Goal: Transaction & Acquisition: Purchase product/service

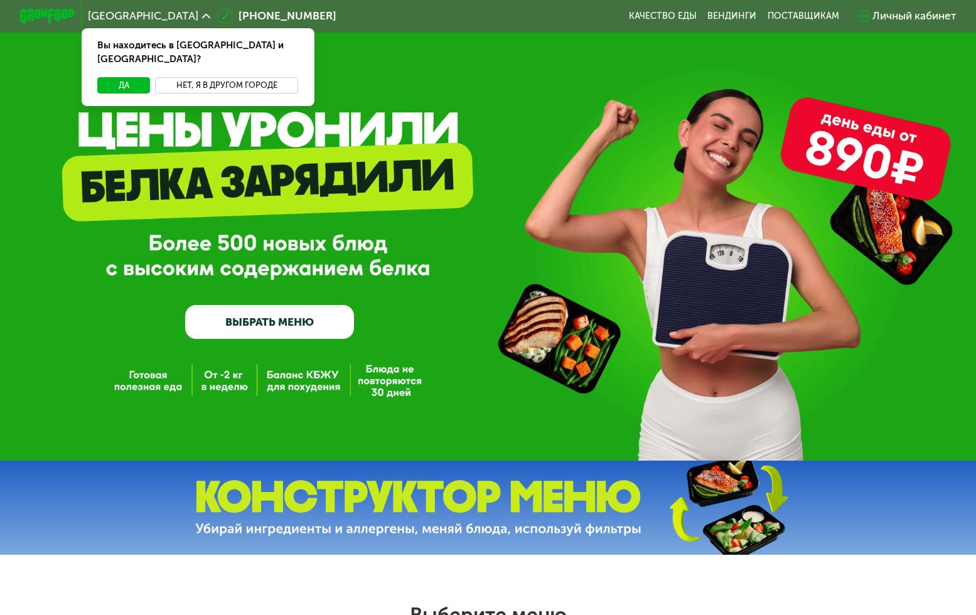
click at [187, 77] on button "Нет, я в другом городе" at bounding box center [226, 85] width 143 height 16
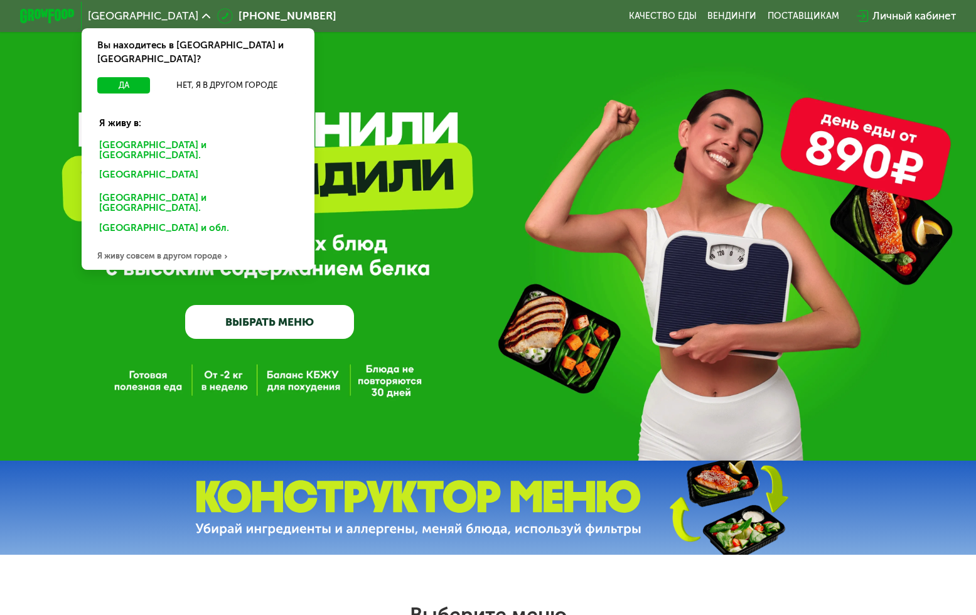
click at [151, 166] on div "[GEOGRAPHIC_DATA] и [GEOGRAPHIC_DATA]." at bounding box center [196, 177] width 212 height 22
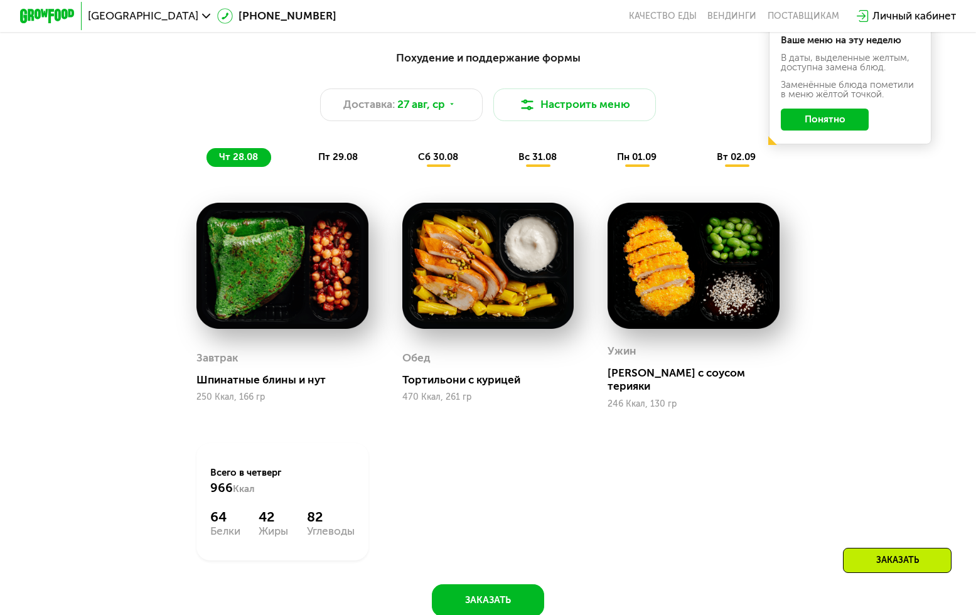
scroll to position [595, 0]
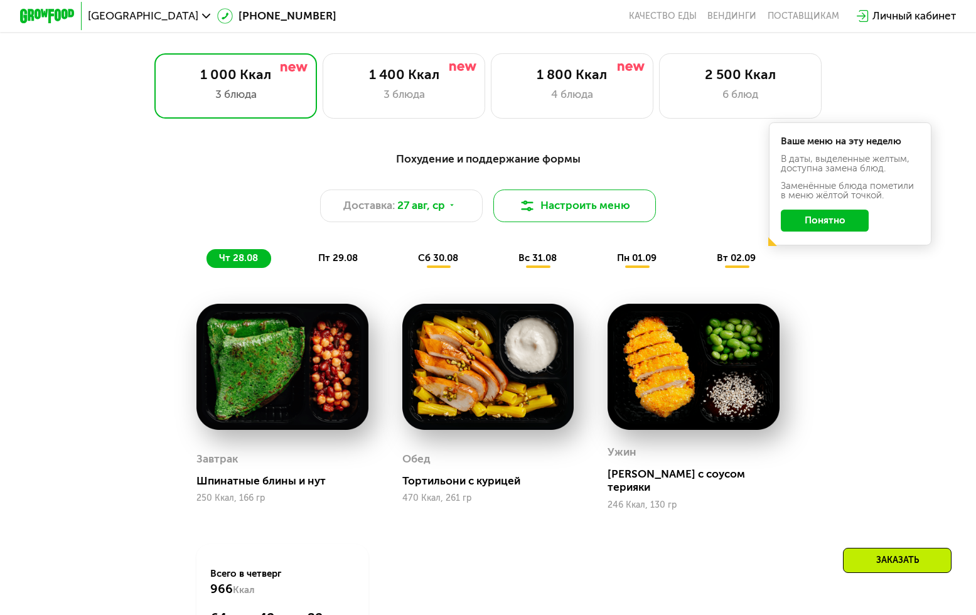
click at [548, 202] on button "Настроить меню" at bounding box center [575, 206] width 163 height 33
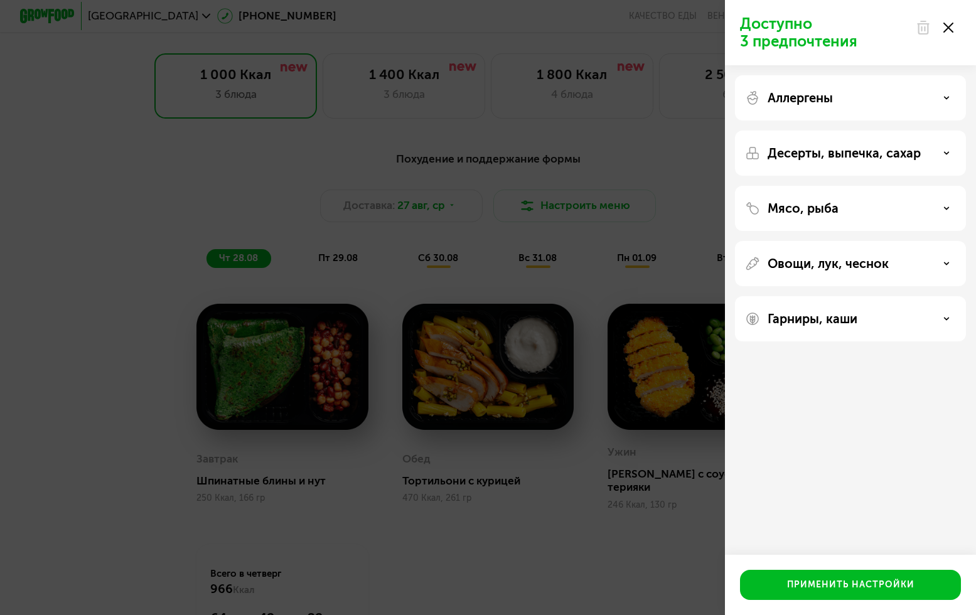
click at [838, 312] on p "Гарниры, каши" at bounding box center [813, 318] width 90 height 15
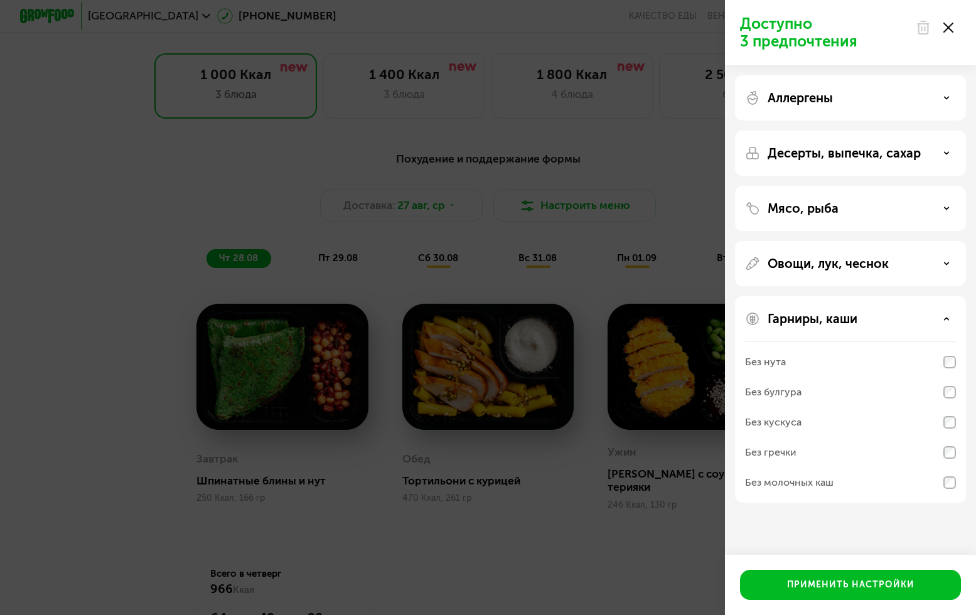
click at [838, 312] on p "Гарниры, каши" at bounding box center [813, 318] width 90 height 15
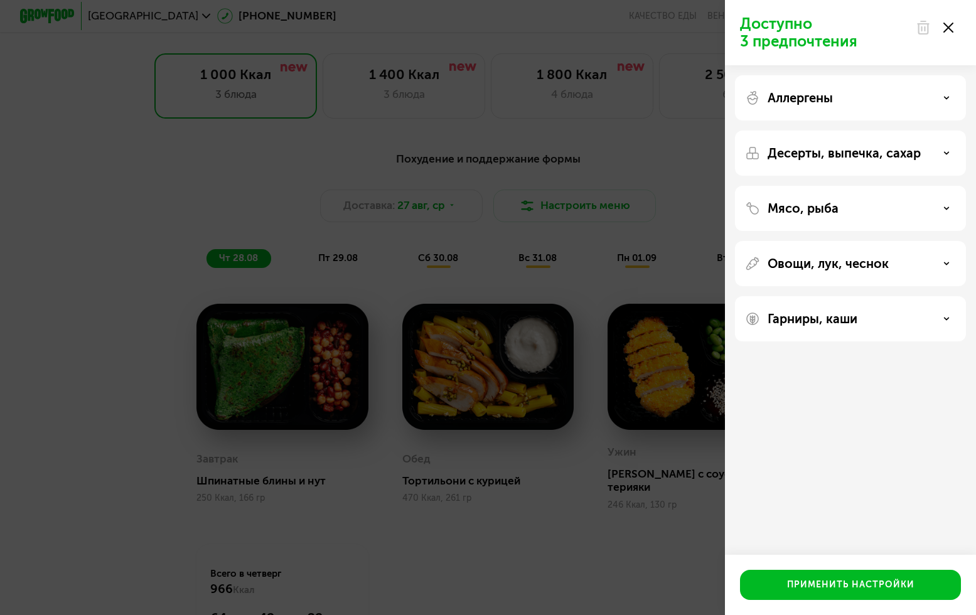
click at [845, 159] on p "Десерты, выпечка, сахар" at bounding box center [844, 153] width 153 height 15
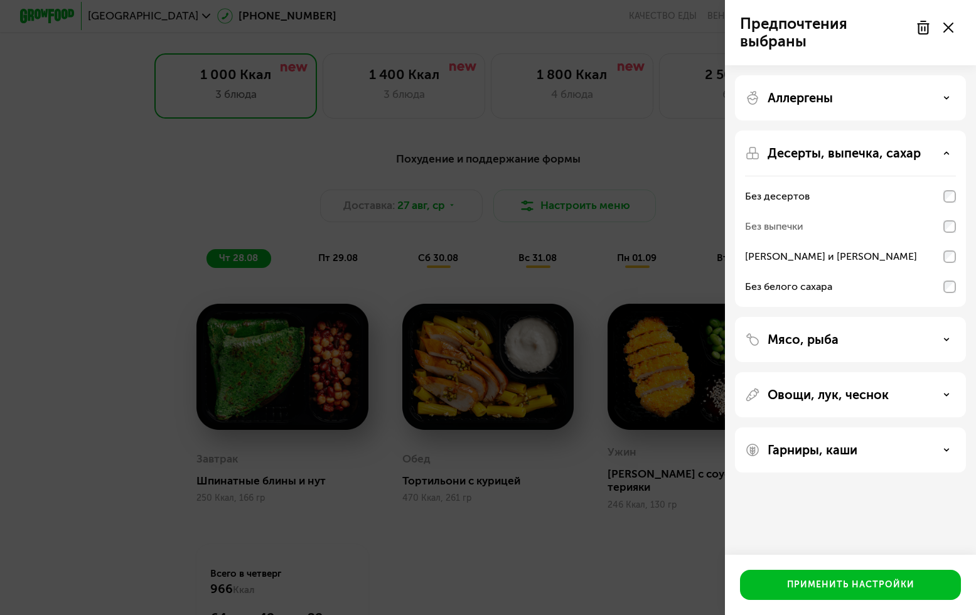
click at [900, 131] on div "Аллергены" at bounding box center [850, 219] width 231 height 176
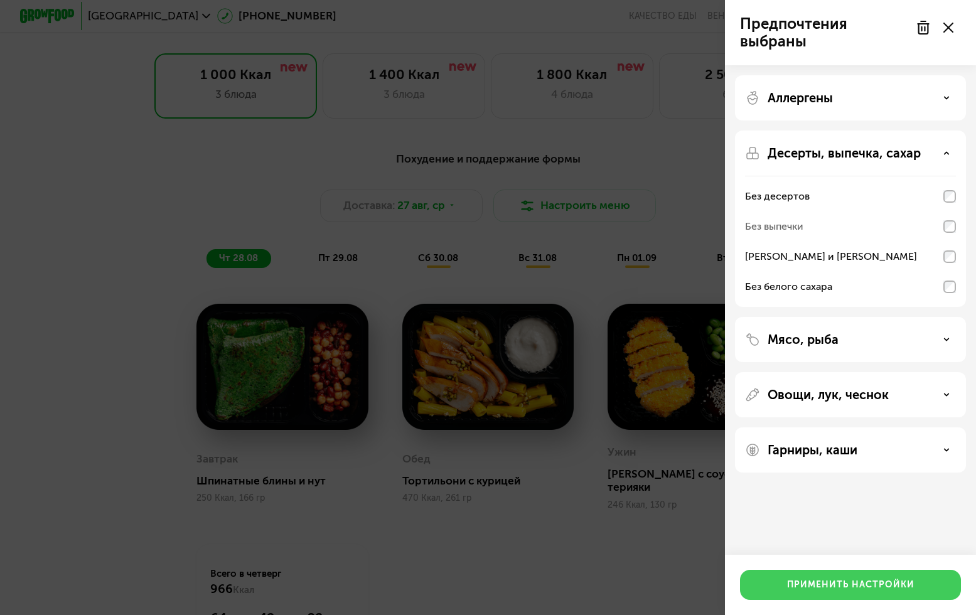
click at [867, 583] on div "Применить настройки" at bounding box center [850, 585] width 127 height 13
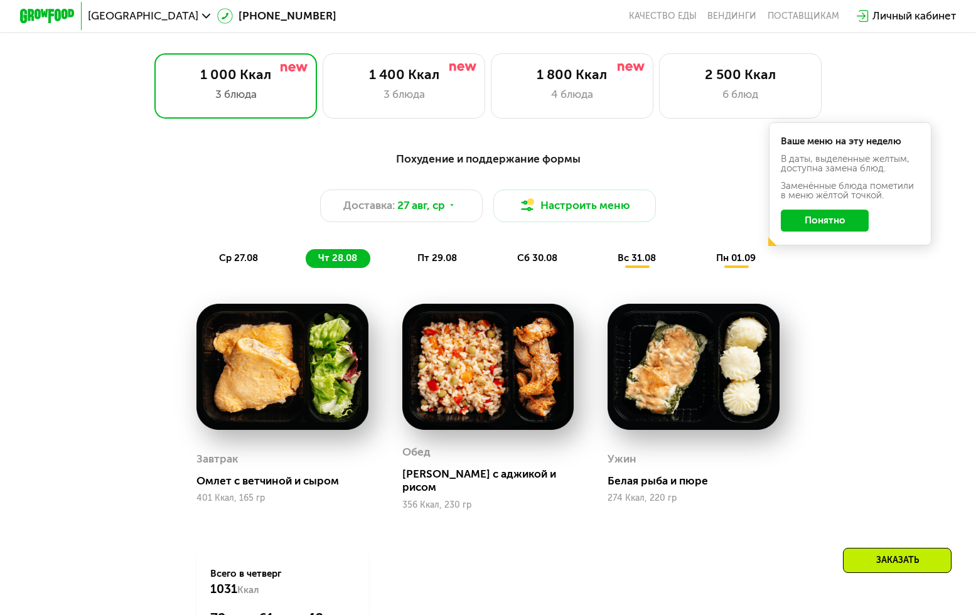
click at [828, 221] on button "Понятно" at bounding box center [825, 221] width 89 height 22
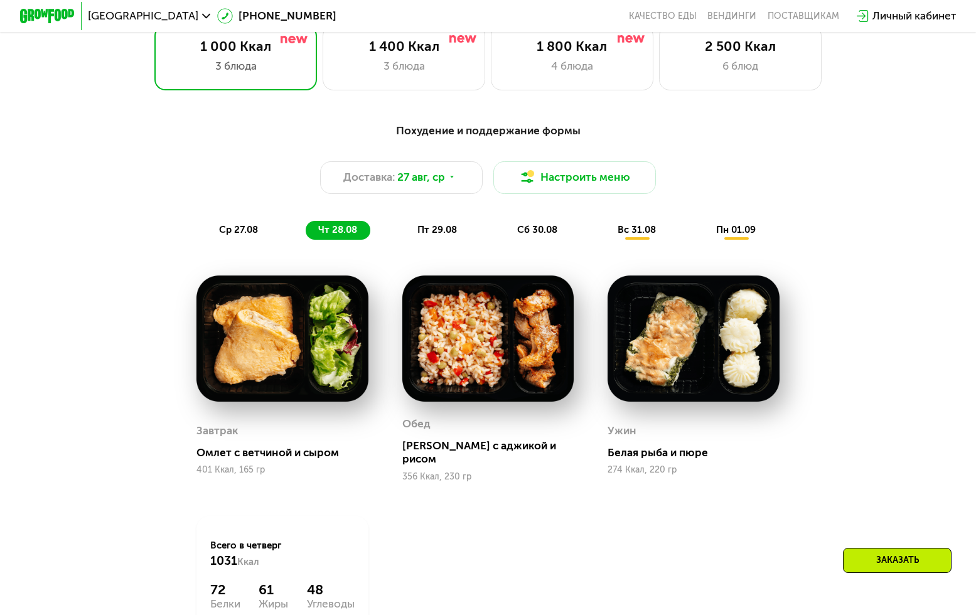
scroll to position [620, 0]
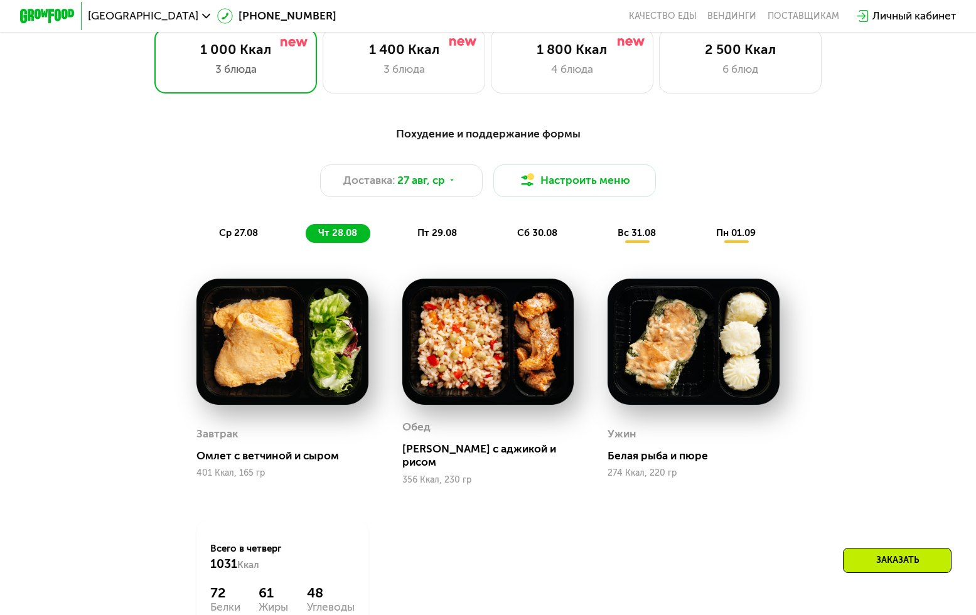
click at [632, 232] on span "вс 31.08" at bounding box center [637, 232] width 38 height 11
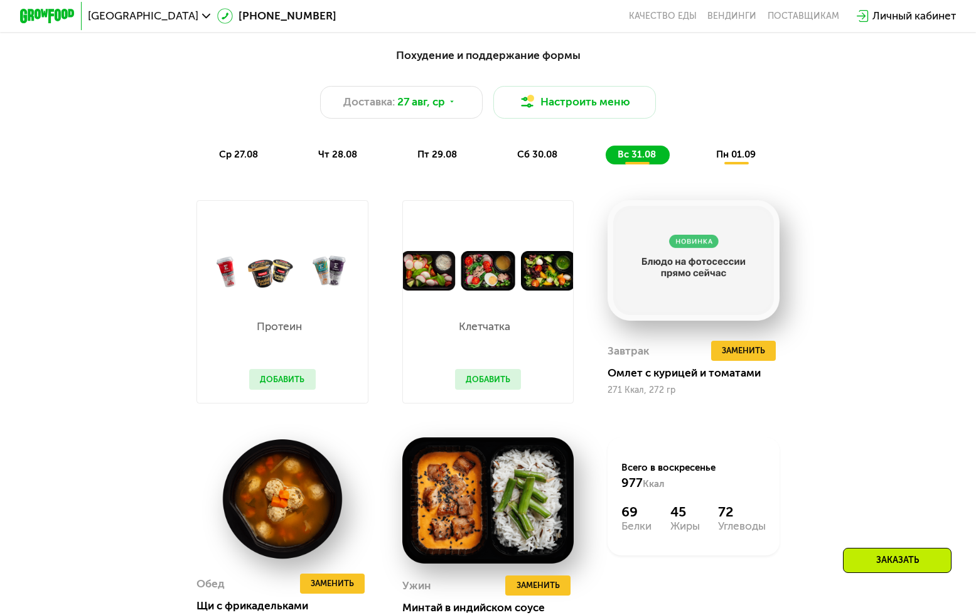
scroll to position [684, 0]
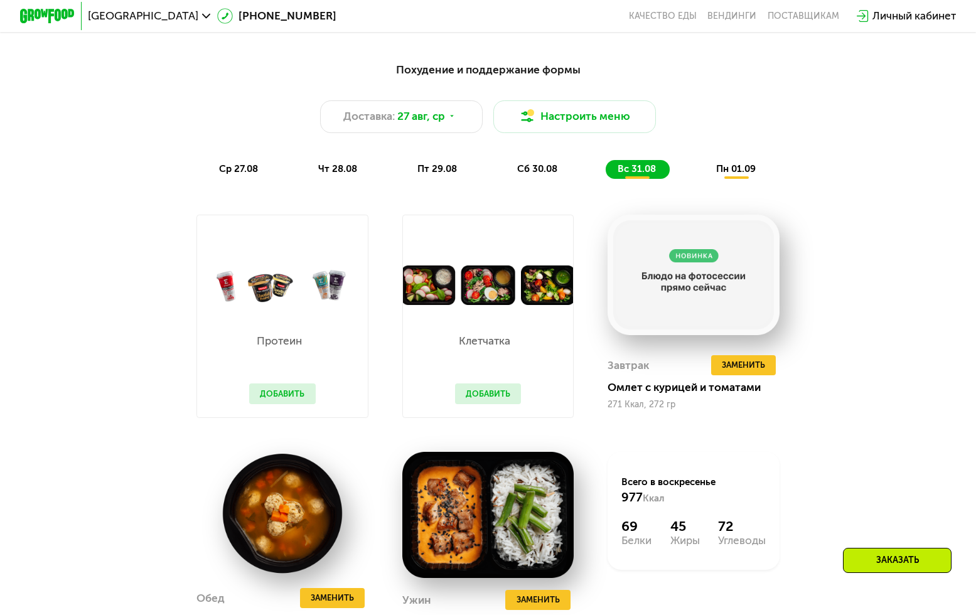
click at [272, 172] on div "ср 27.08 чт 28.08 пт 29.08 сб 30.08 вс 31.08 пн 01.09" at bounding box center [488, 169] width 563 height 19
click at [328, 171] on span "чт 28.08" at bounding box center [337, 168] width 39 height 11
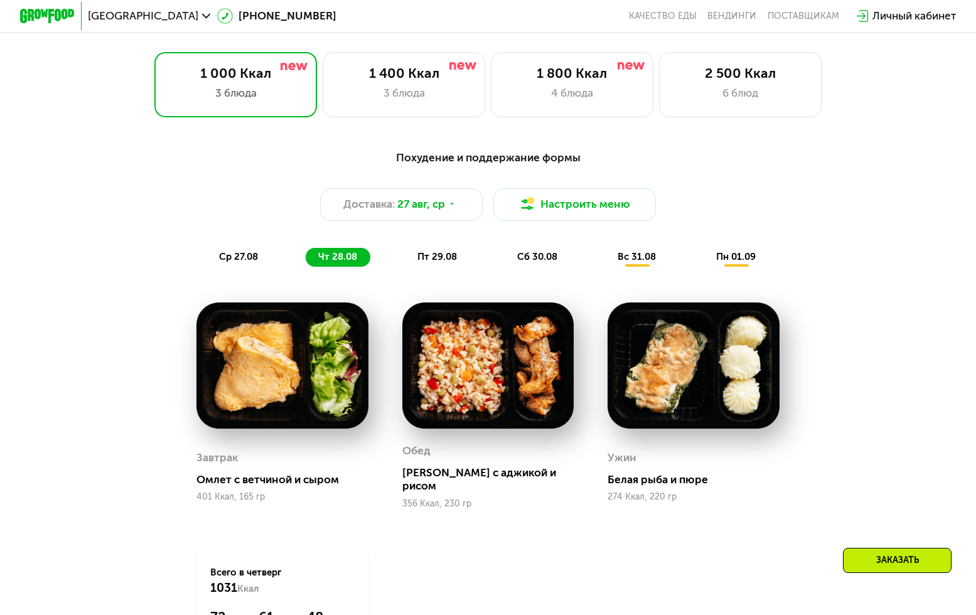
scroll to position [547, 0]
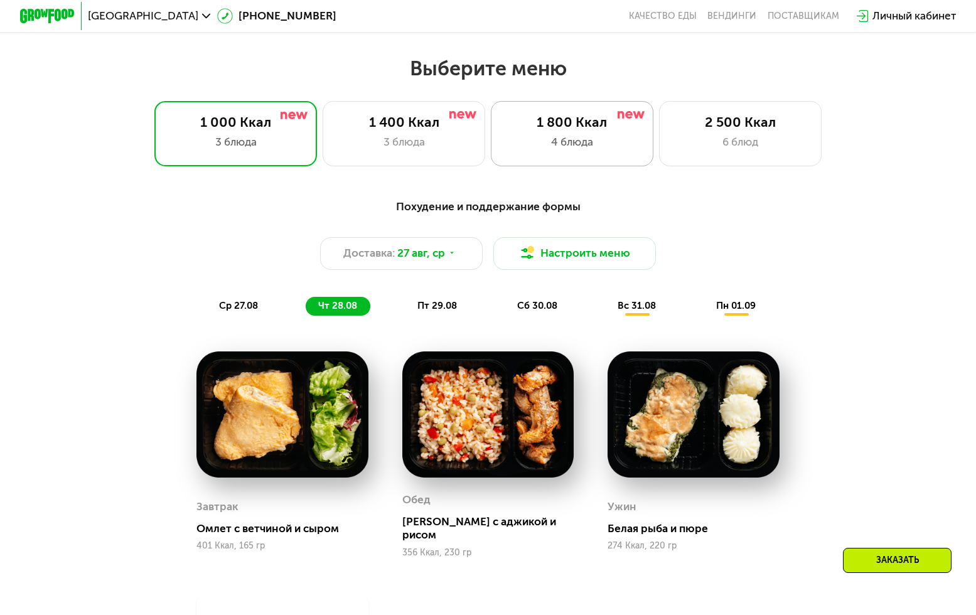
click at [540, 140] on div "4 блюда" at bounding box center [572, 142] width 134 height 16
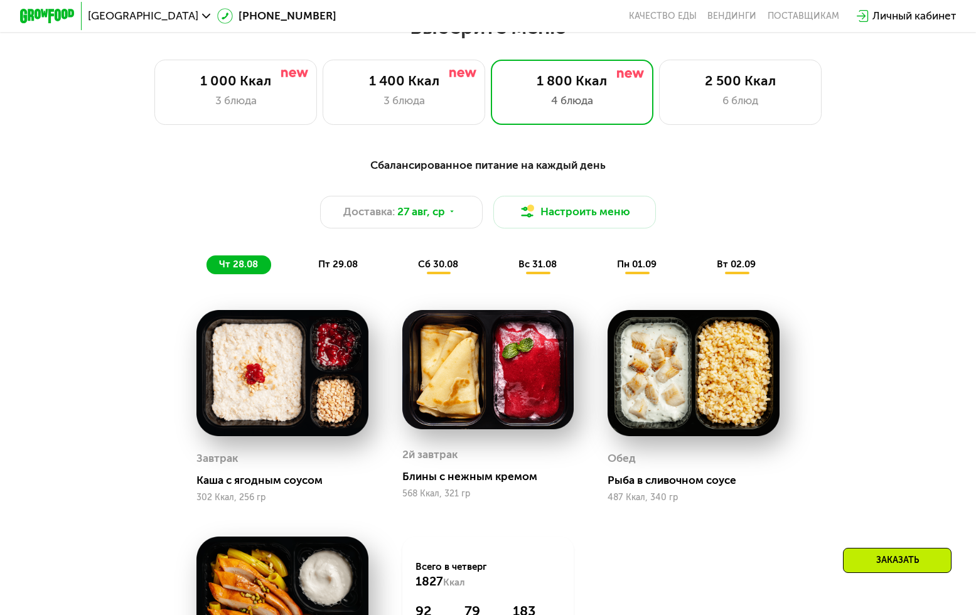
scroll to position [596, 0]
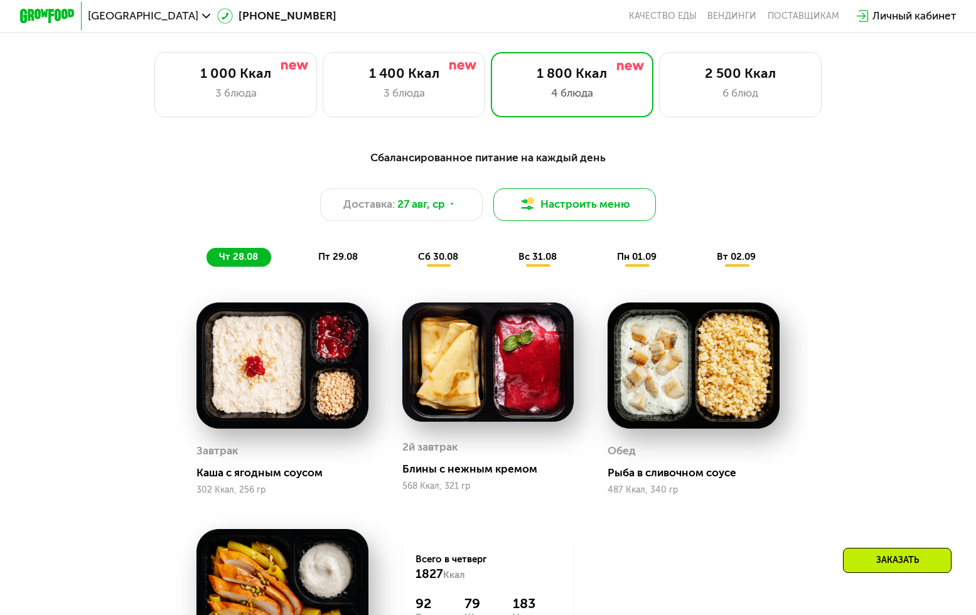
click at [543, 208] on button "Настроить меню" at bounding box center [575, 204] width 163 height 33
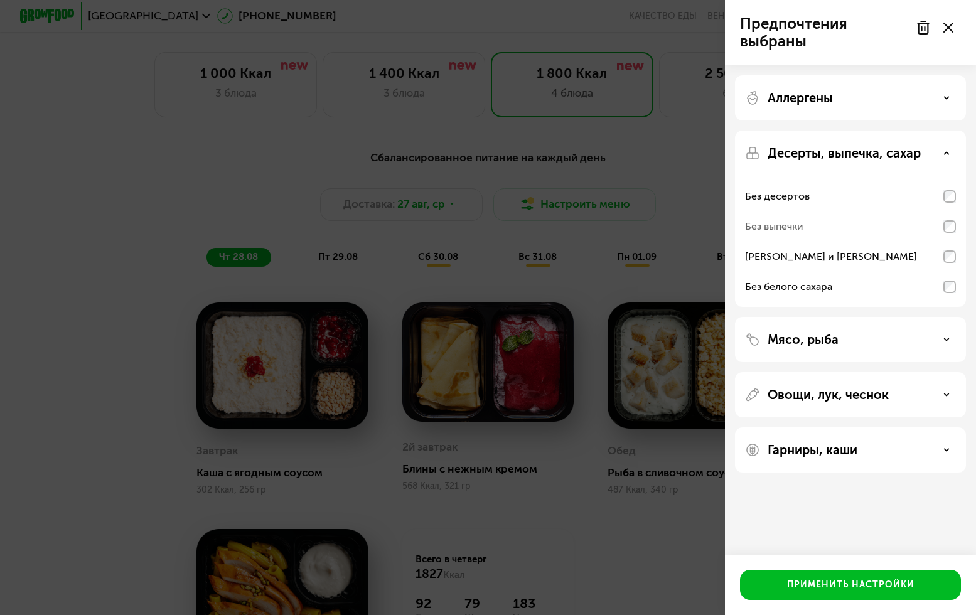
click at [897, 397] on div "Овощи, лук, чеснок" at bounding box center [850, 394] width 211 height 15
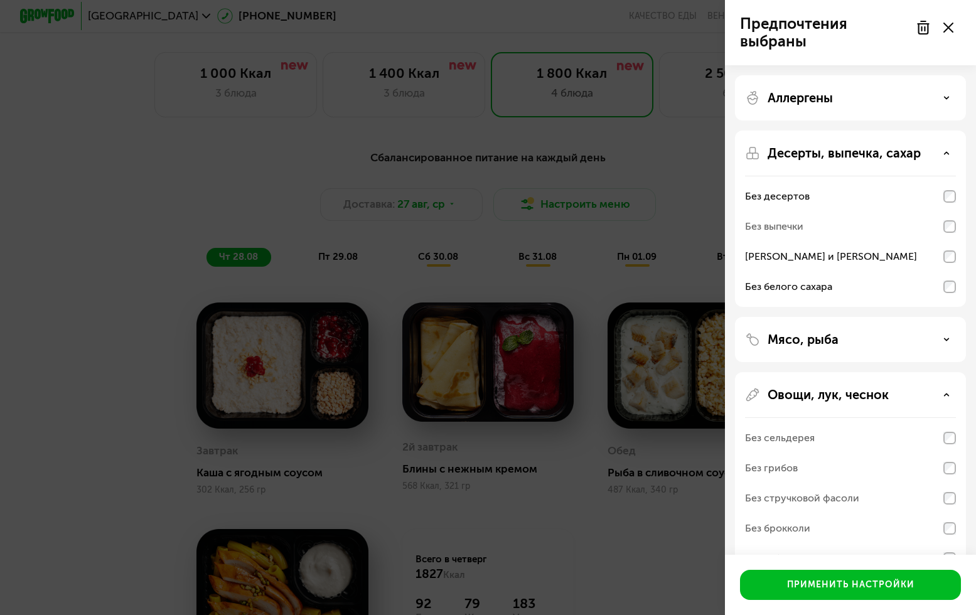
click at [897, 397] on div "Овощи, лук, чеснок" at bounding box center [850, 394] width 211 height 15
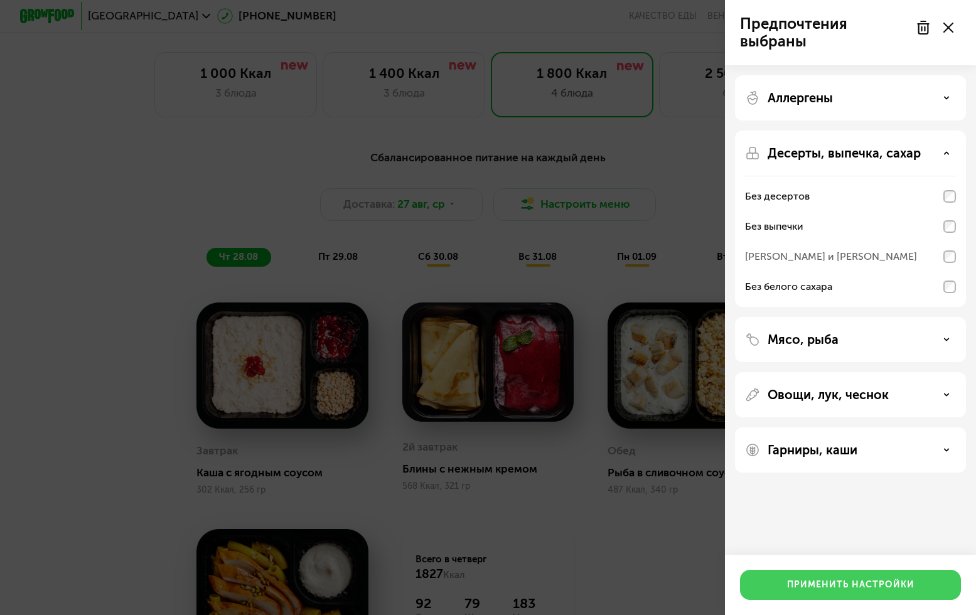
click at [868, 585] on div "Применить настройки" at bounding box center [850, 585] width 127 height 13
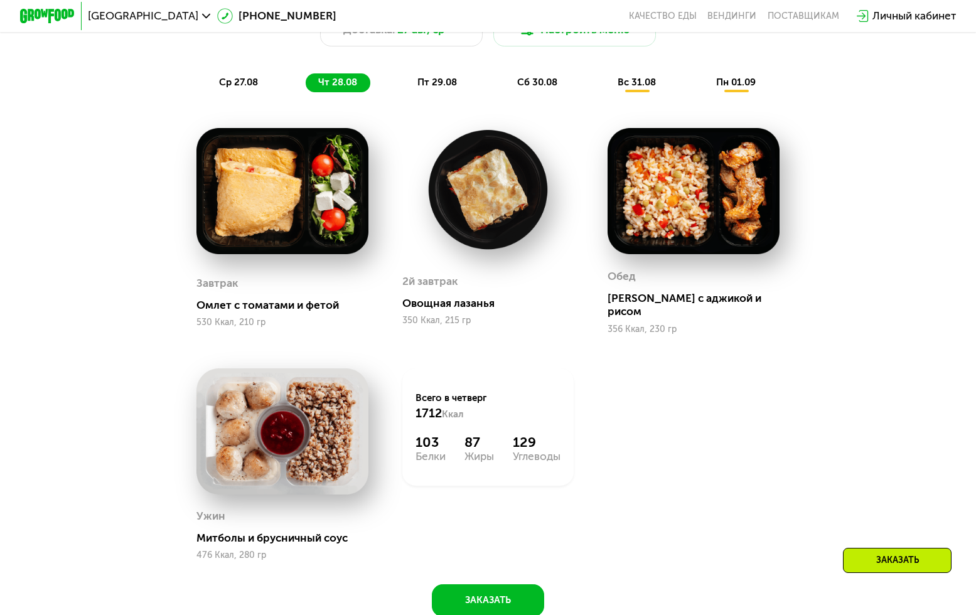
scroll to position [772, 0]
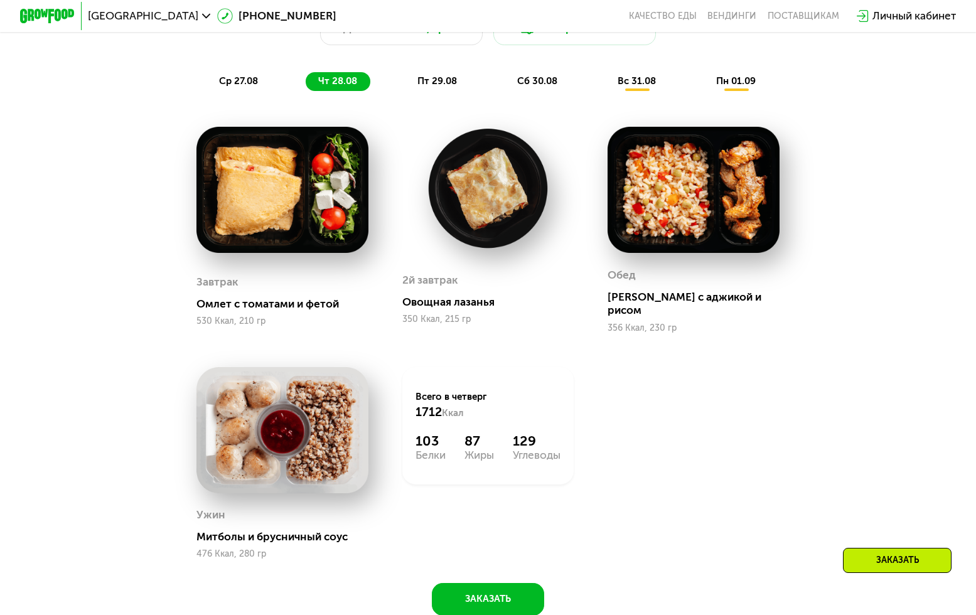
click at [492, 229] on img at bounding box center [489, 188] width 172 height 122
click at [468, 301] on div "Овощная лазанья" at bounding box center [494, 303] width 183 height 14
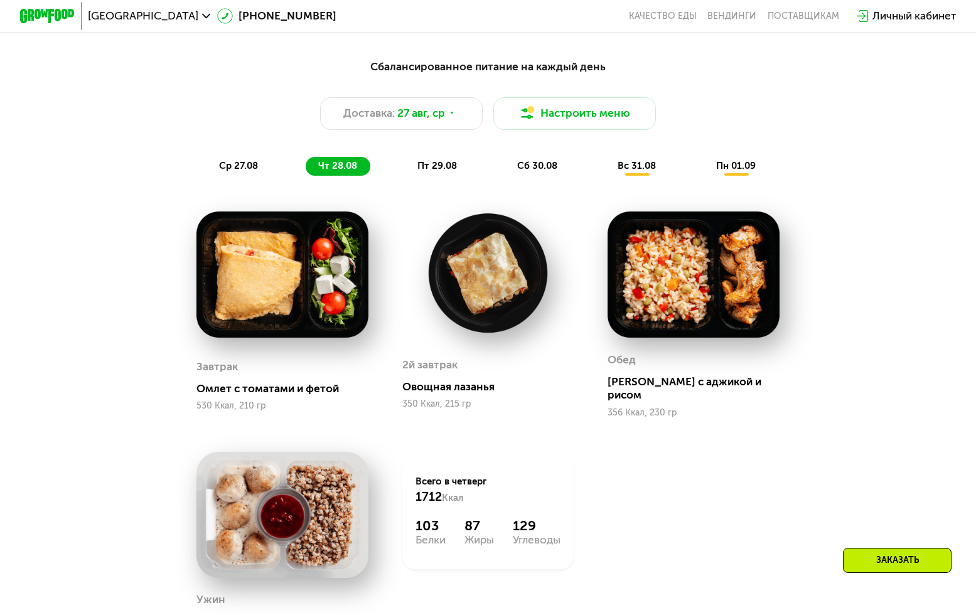
scroll to position [686, 0]
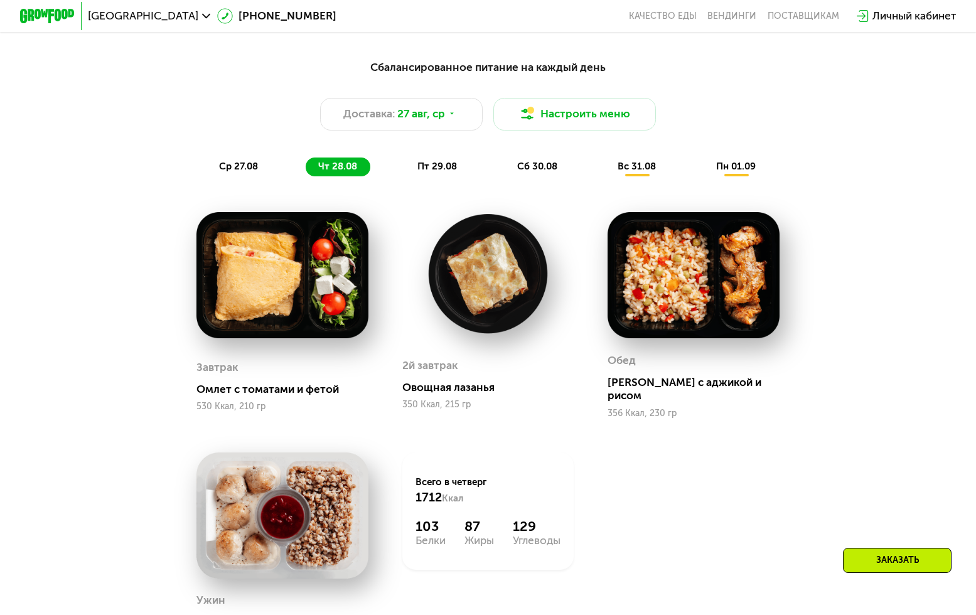
click at [431, 170] on span "пт 29.08" at bounding box center [438, 166] width 40 height 11
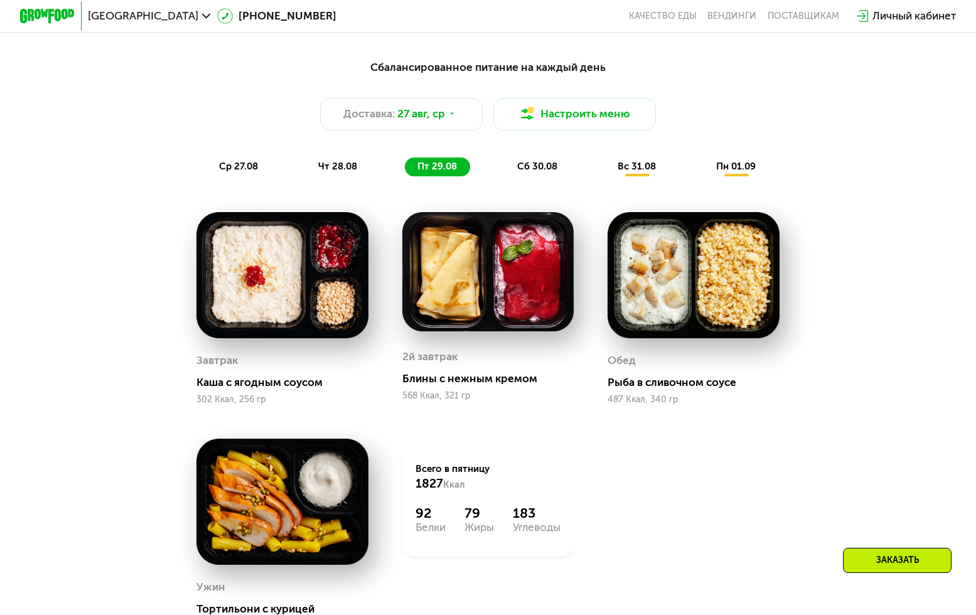
click at [520, 298] on img at bounding box center [489, 271] width 172 height 119
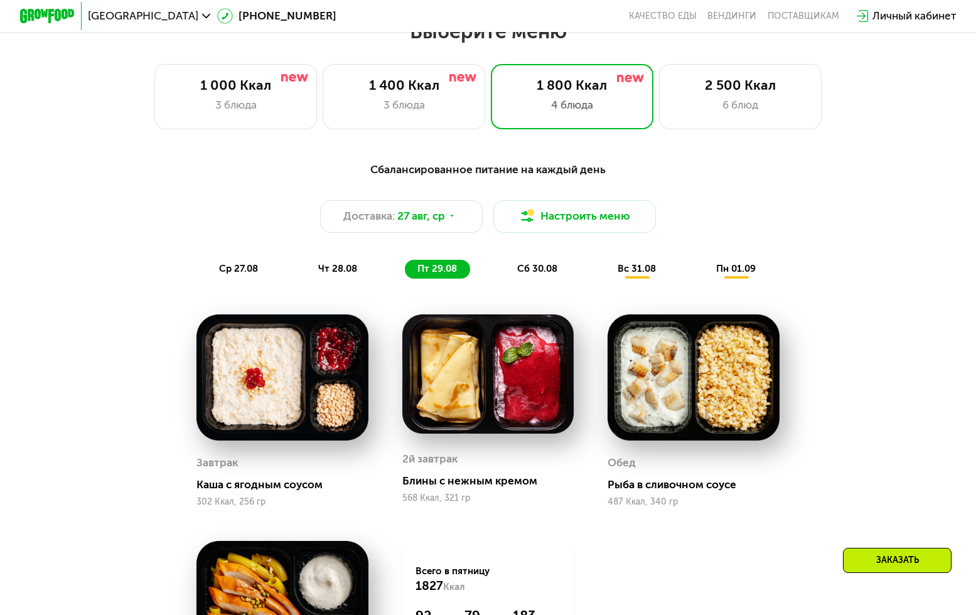
scroll to position [595, 0]
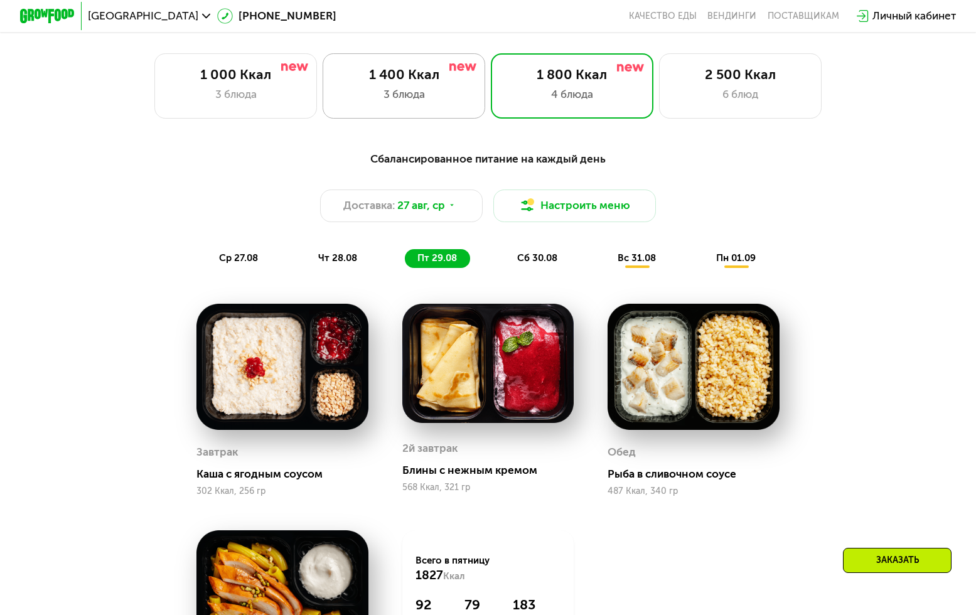
click at [436, 88] on div "3 блюда" at bounding box center [404, 95] width 134 height 16
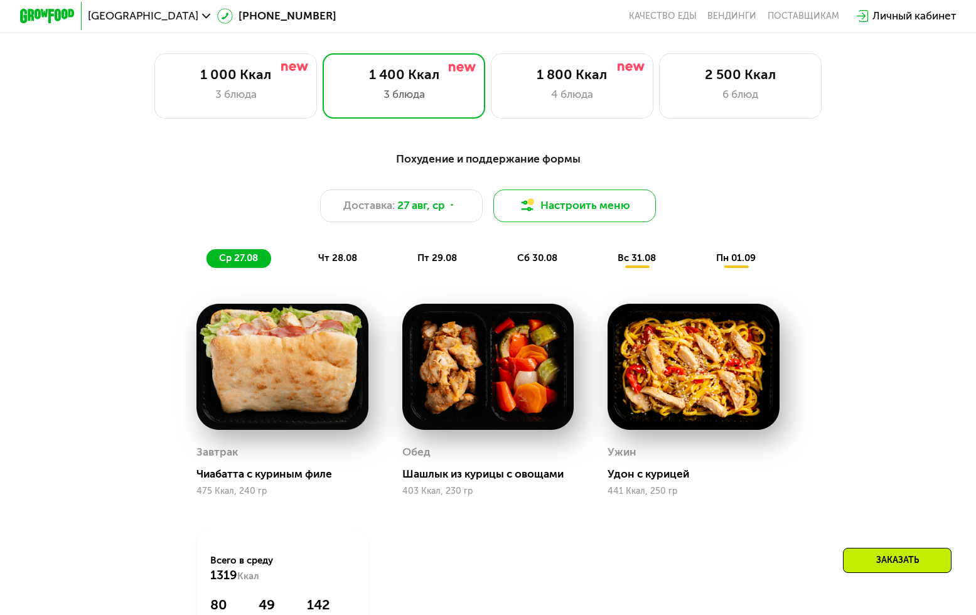
click at [549, 203] on button "Настроить меню" at bounding box center [575, 206] width 163 height 33
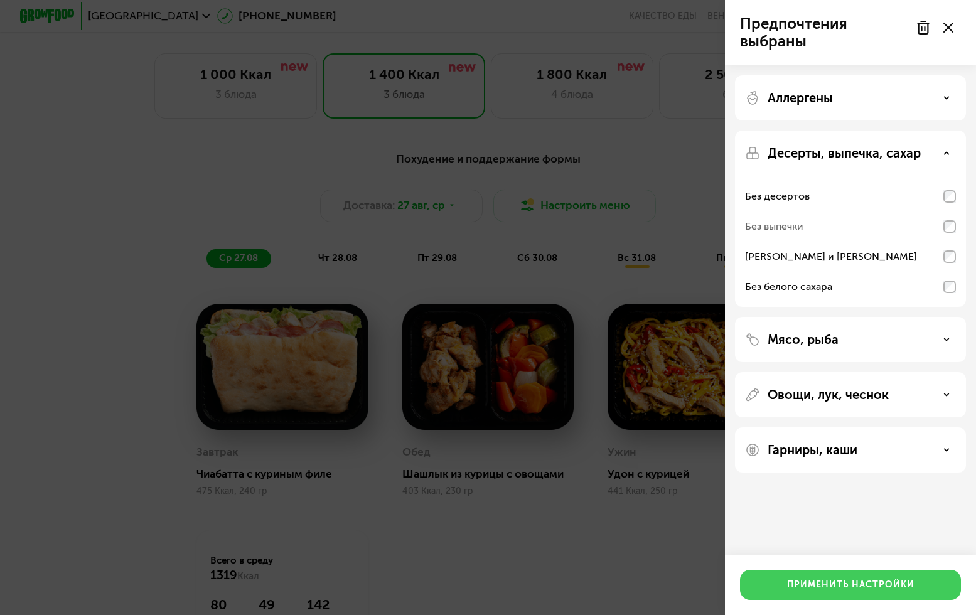
click at [884, 581] on div "Применить настройки" at bounding box center [850, 585] width 127 height 13
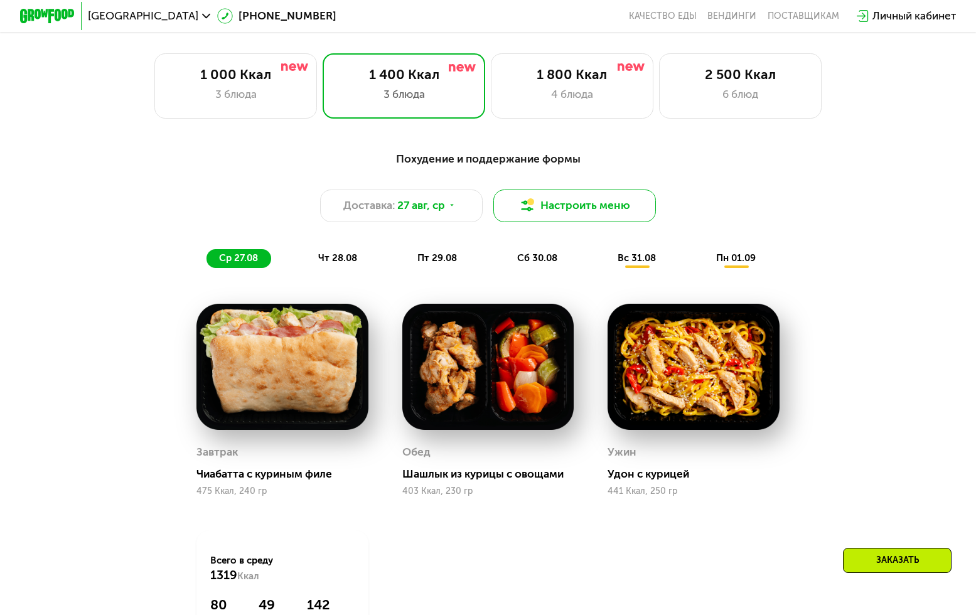
click at [581, 209] on button "Настроить меню" at bounding box center [575, 206] width 163 height 33
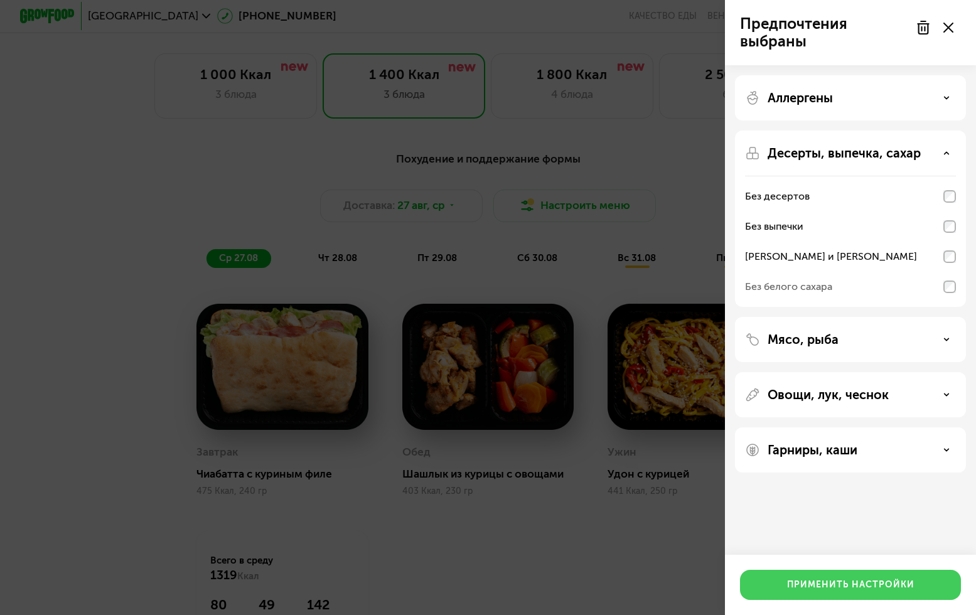
click at [864, 588] on div "Применить настройки" at bounding box center [850, 585] width 127 height 13
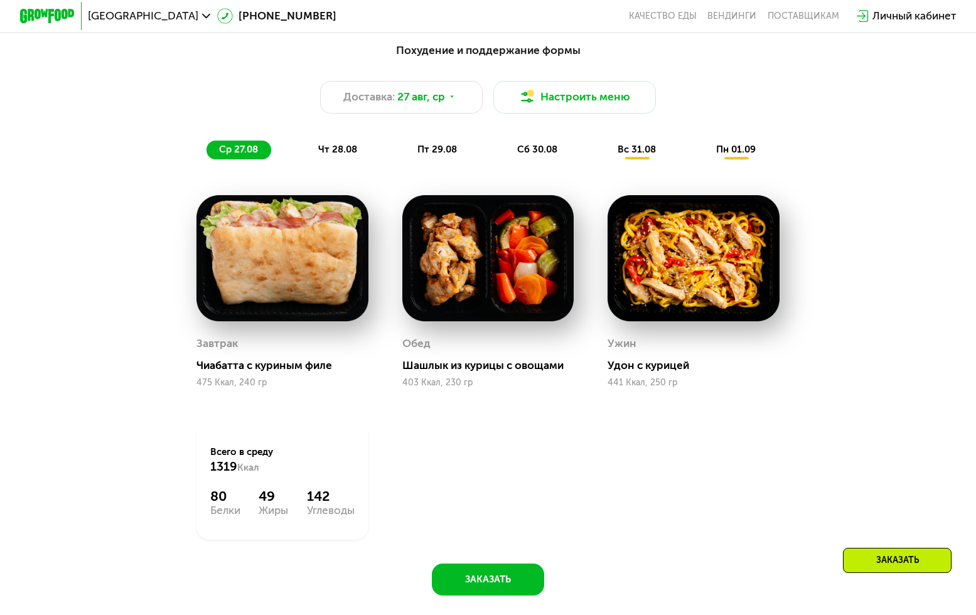
scroll to position [705, 0]
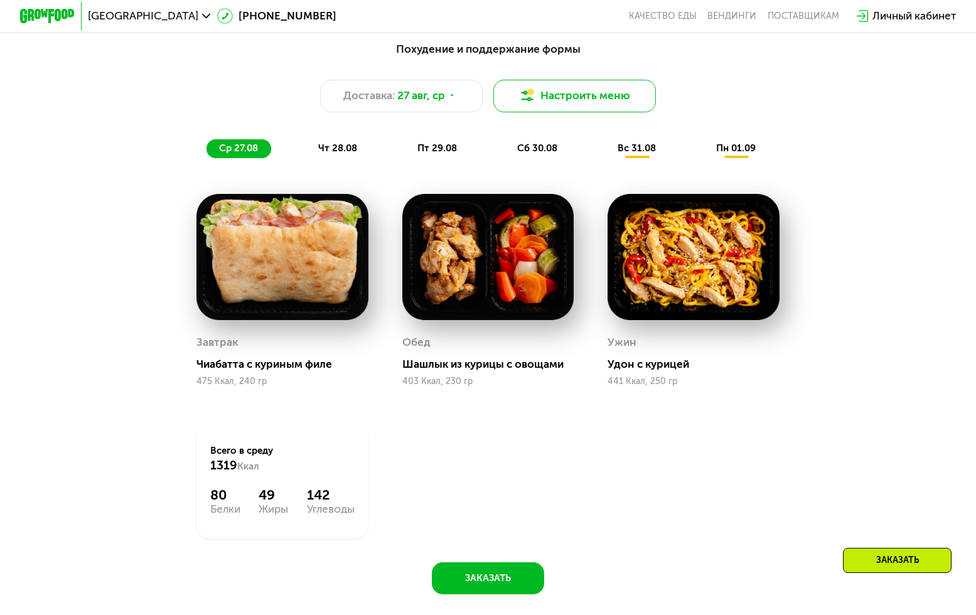
click at [576, 91] on button "Настроить меню" at bounding box center [575, 96] width 163 height 33
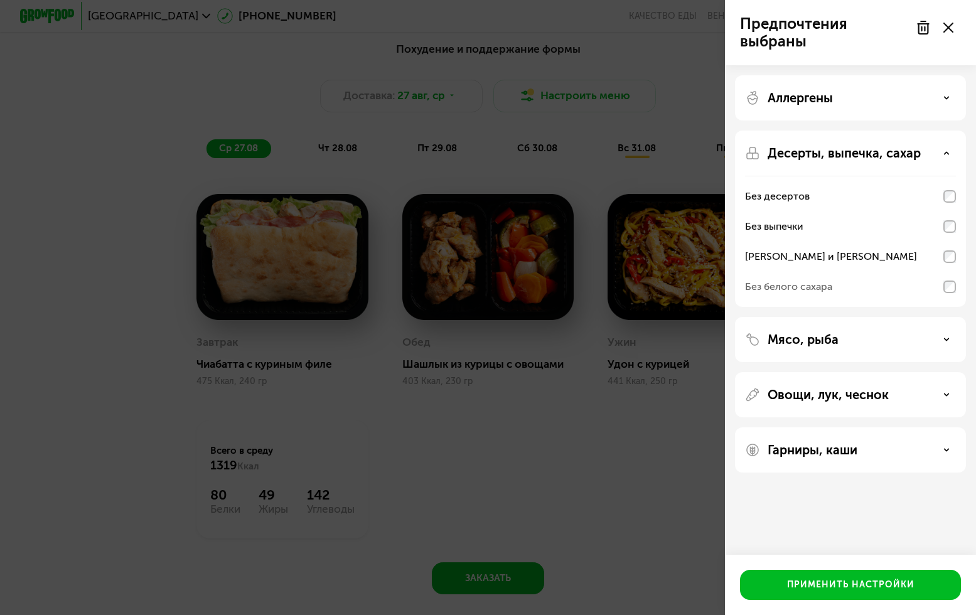
click at [895, 443] on div "Гарниры, каши" at bounding box center [850, 450] width 211 height 15
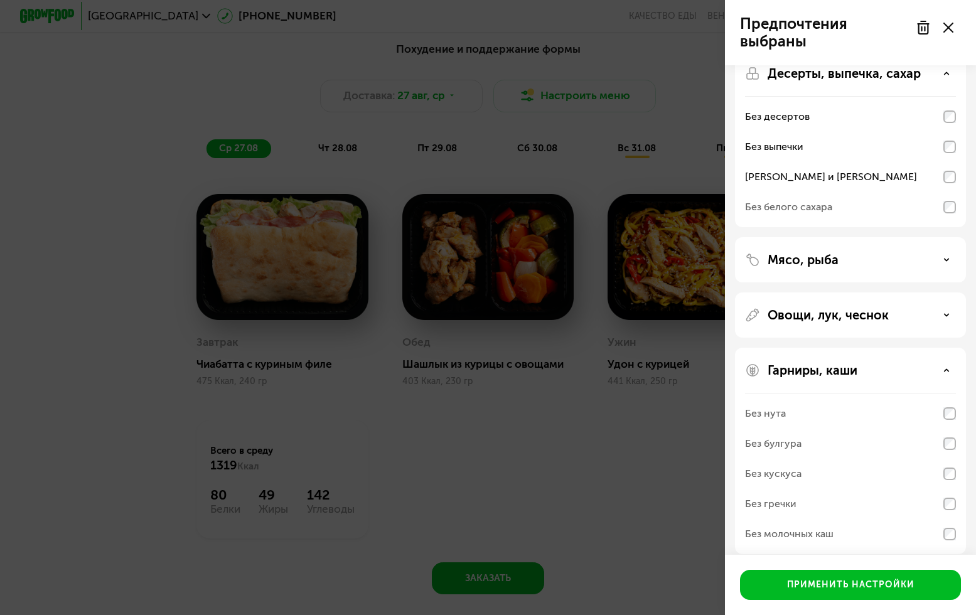
scroll to position [92, 0]
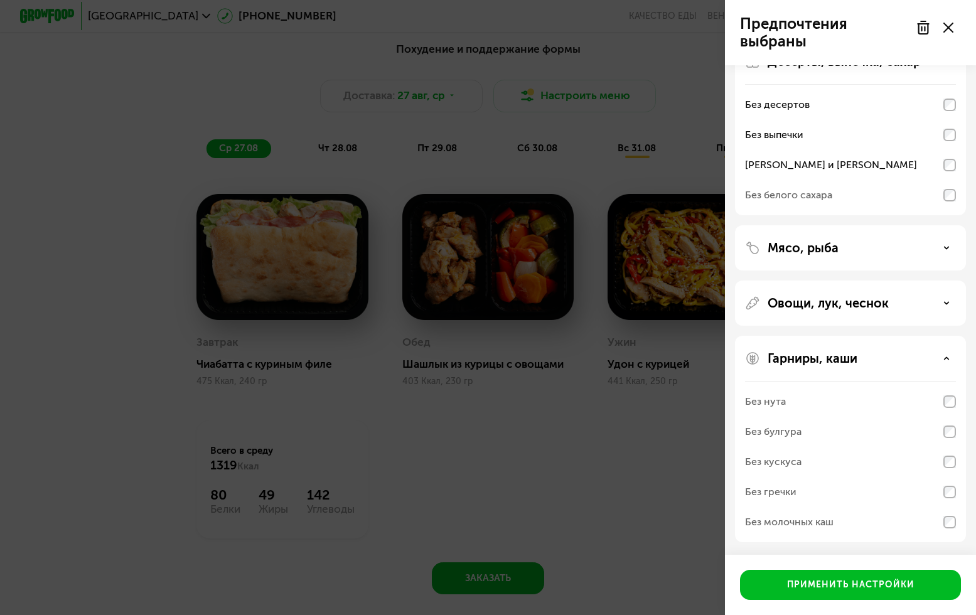
click at [883, 370] on div "Гарниры, каши Без нута Без булгура Без кускуса Без гречки Без молочных каш" at bounding box center [850, 439] width 231 height 207
click at [870, 350] on div "Гарниры, каши Без нута Без булгура Без кускуса Без гречки Без молочных каш" at bounding box center [850, 439] width 231 height 207
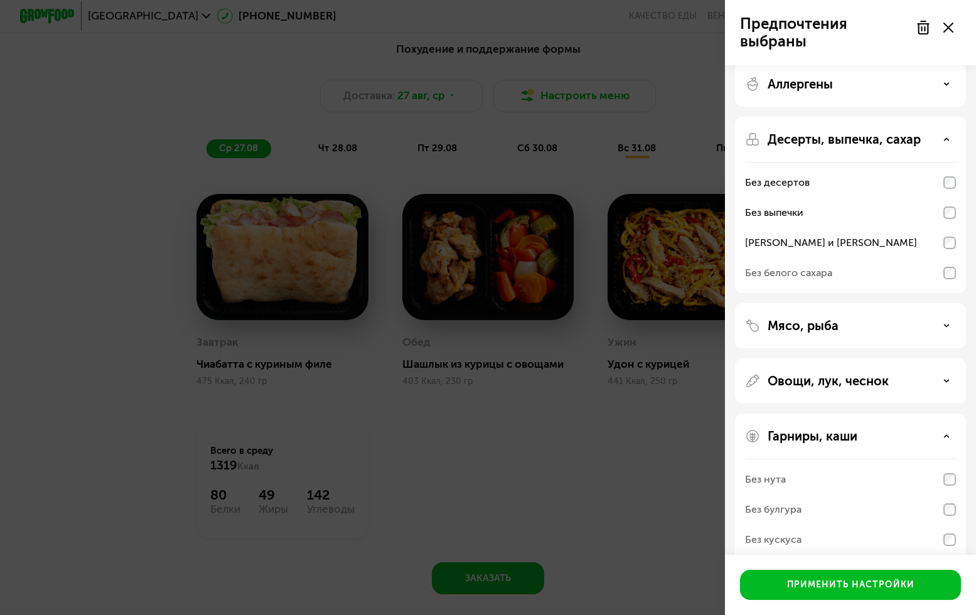
scroll to position [0, 0]
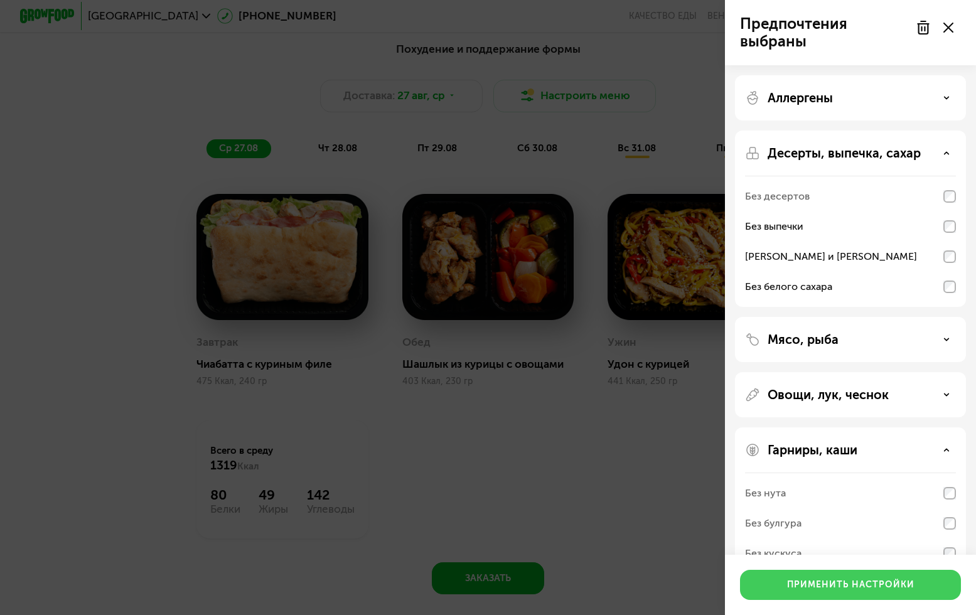
click at [841, 581] on div "Применить настройки" at bounding box center [850, 585] width 127 height 13
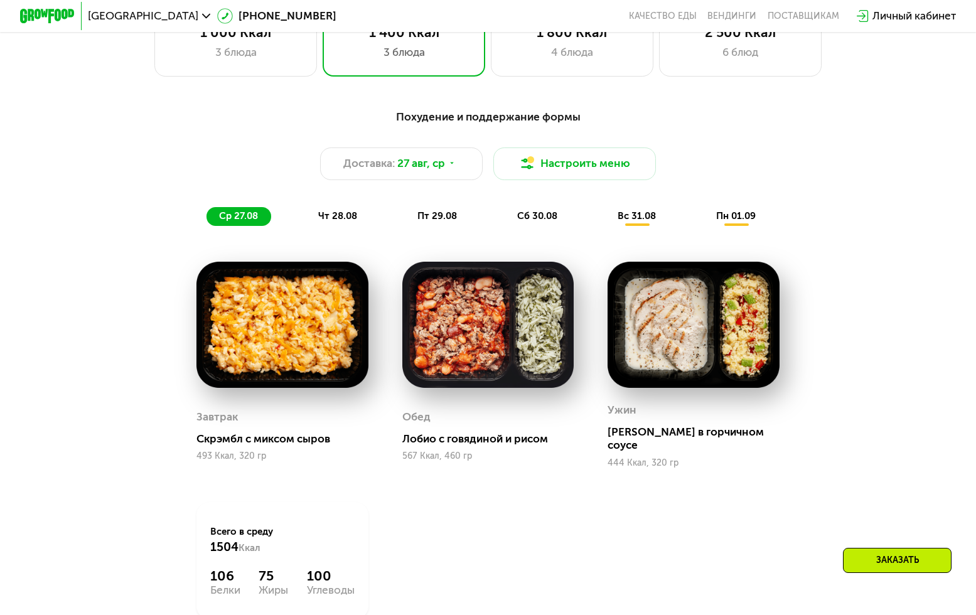
scroll to position [639, 0]
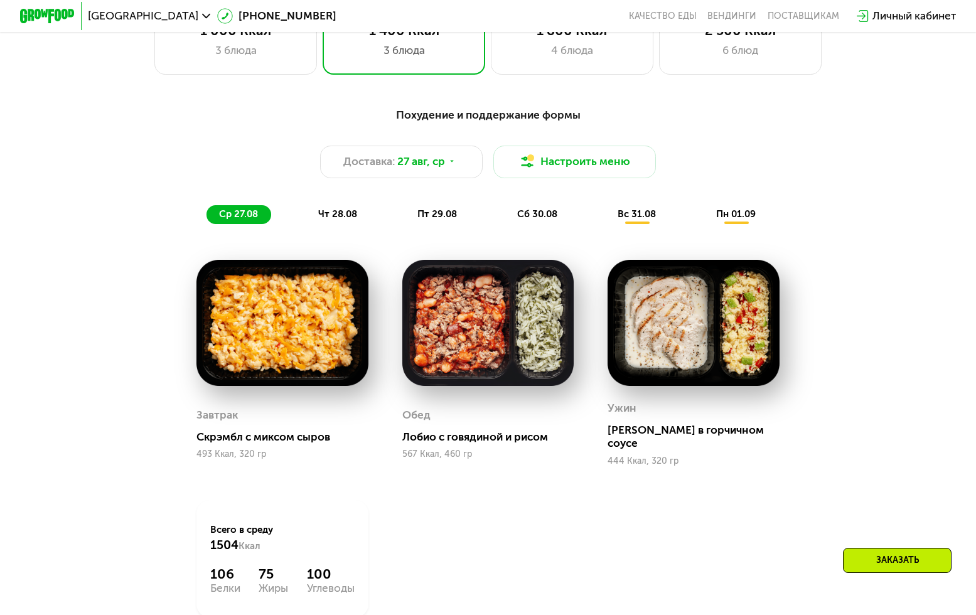
click at [345, 214] on span "чт 28.08" at bounding box center [337, 213] width 39 height 11
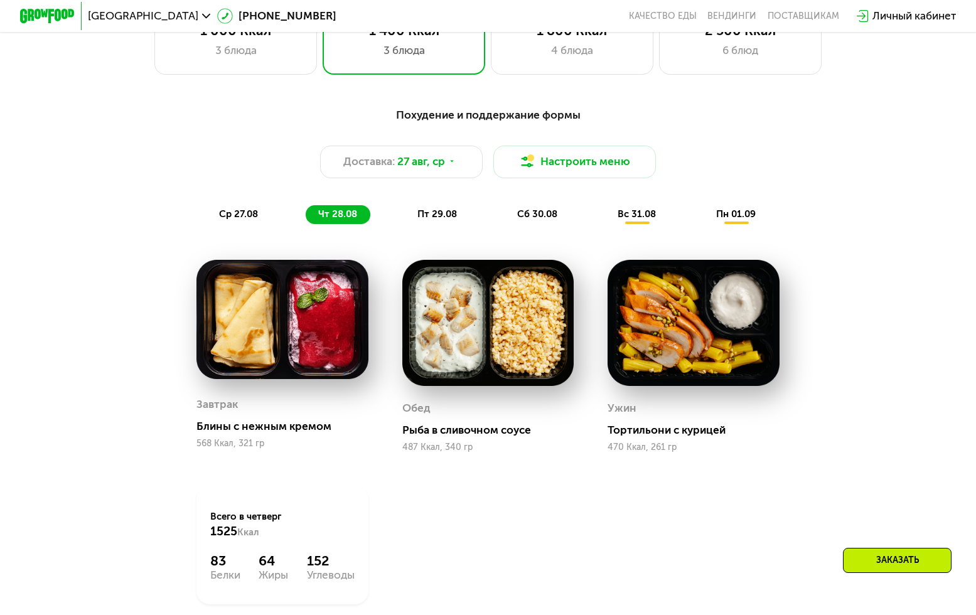
click at [440, 220] on span "пт 29.08" at bounding box center [438, 213] width 40 height 11
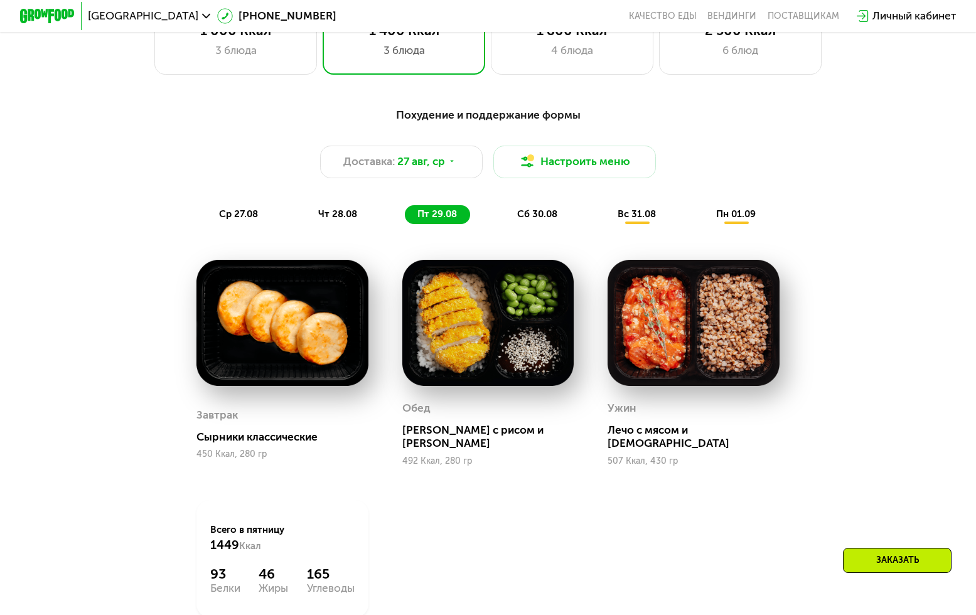
click at [533, 216] on span "сб 30.08" at bounding box center [537, 213] width 40 height 11
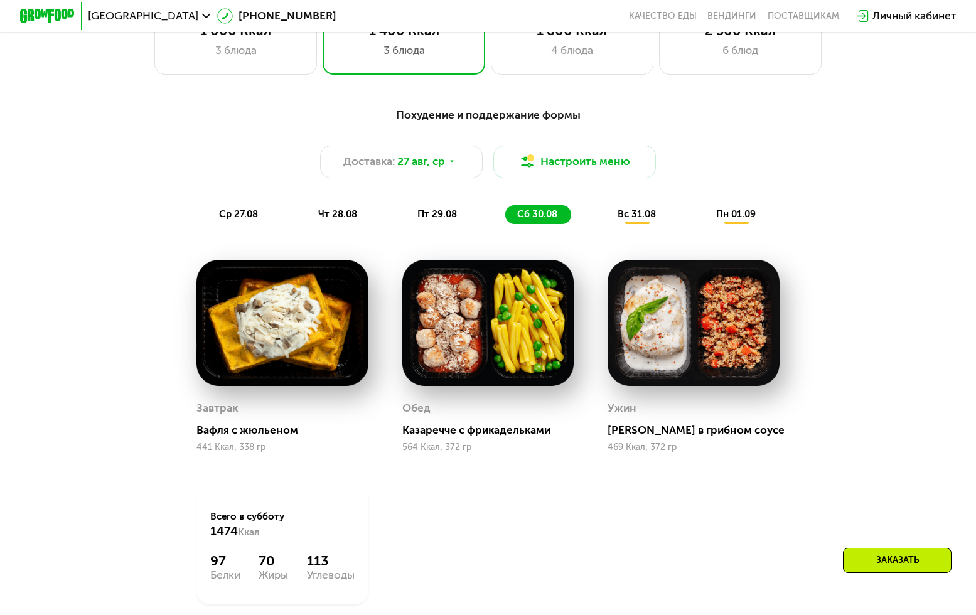
click at [625, 212] on span "вс 31.08" at bounding box center [637, 213] width 38 height 11
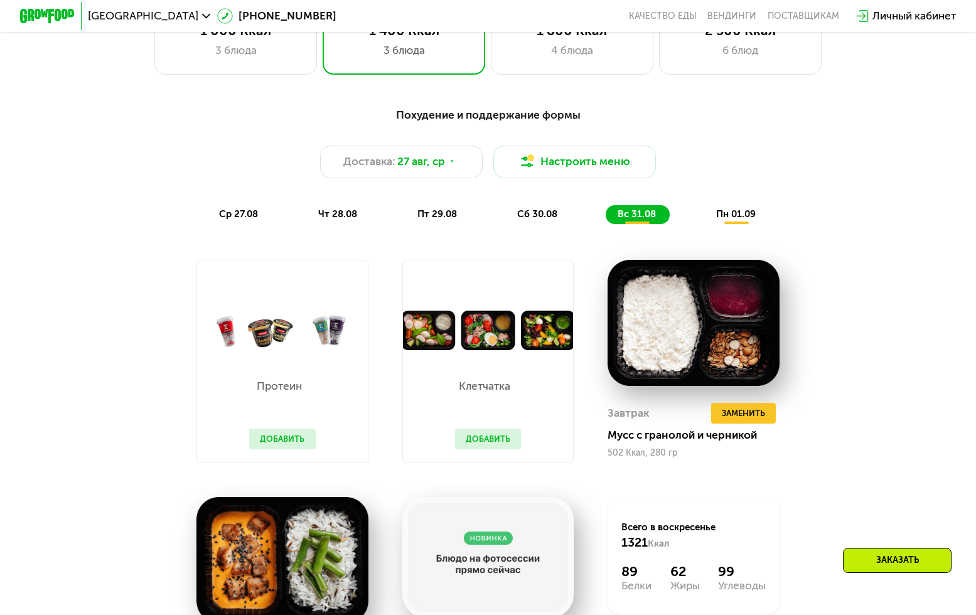
click at [732, 214] on span "пн 01.09" at bounding box center [736, 213] width 40 height 11
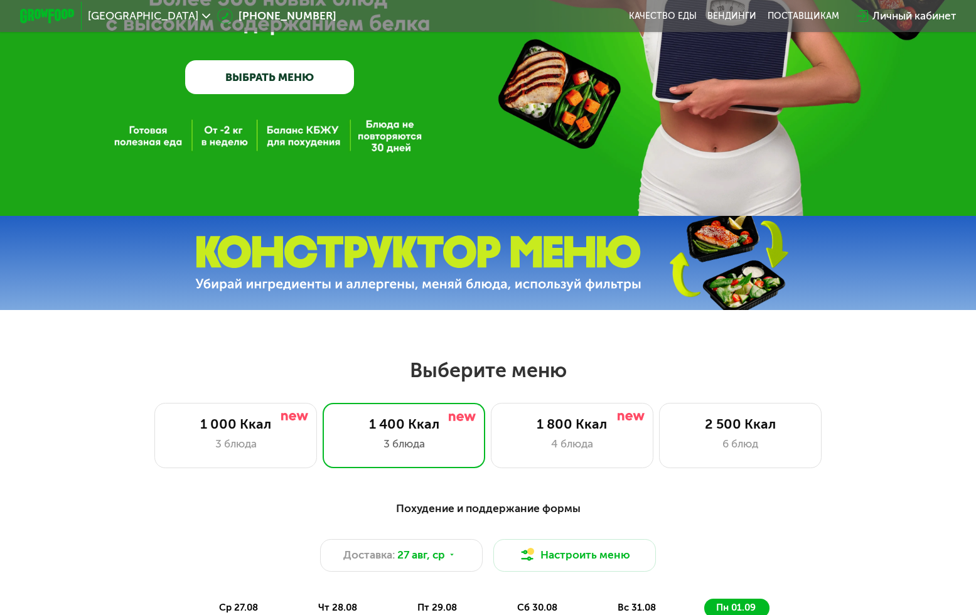
scroll to position [0, 0]
